Goal: Check status: Check status

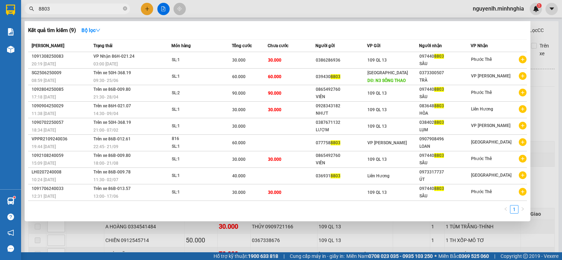
click at [96, 11] on input "8803" at bounding box center [80, 9] width 83 height 8
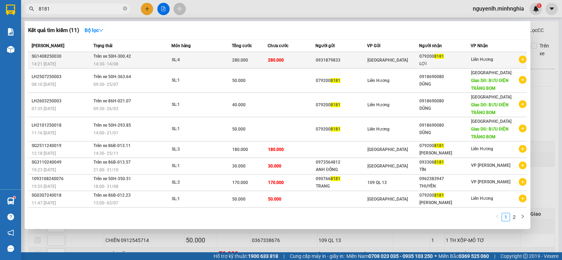
type input "8181"
click at [280, 61] on span "280.000" at bounding box center [276, 60] width 16 height 5
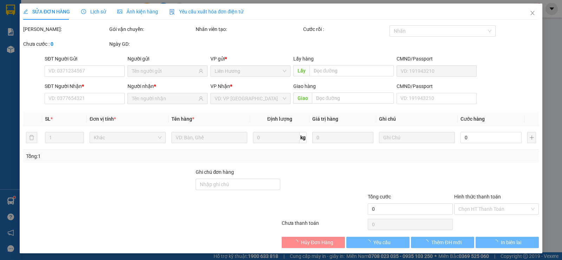
type input "0931879833"
type input "0792008181"
type input "LỢI"
type input "280.000"
